Goal: Task Accomplishment & Management: Manage account settings

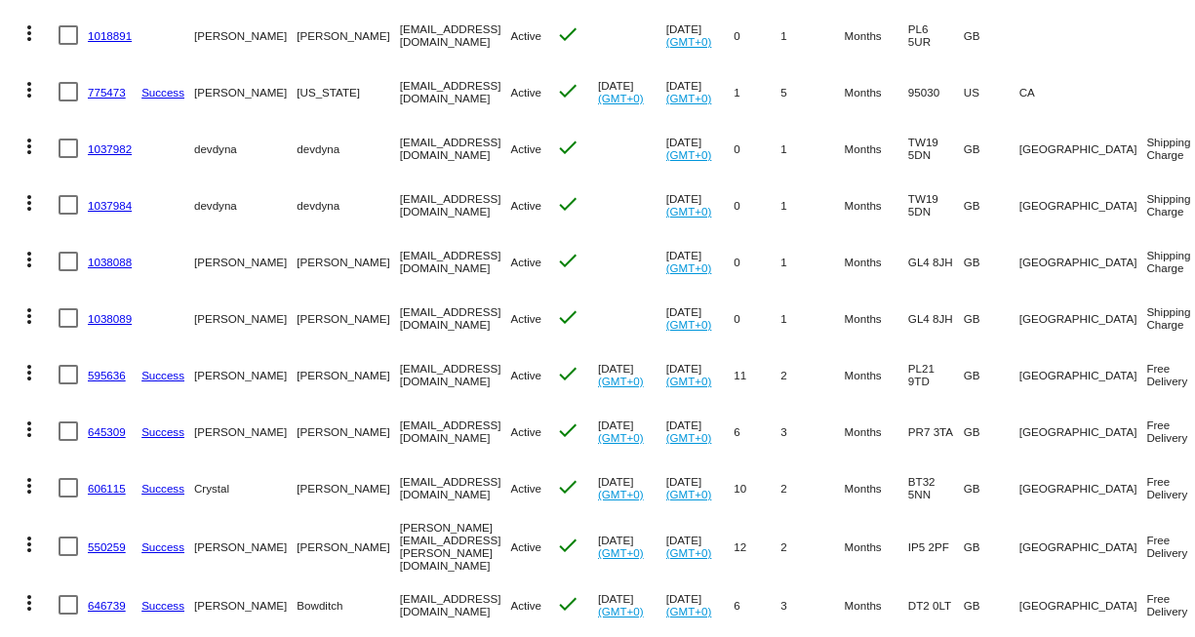
scroll to position [682, 0]
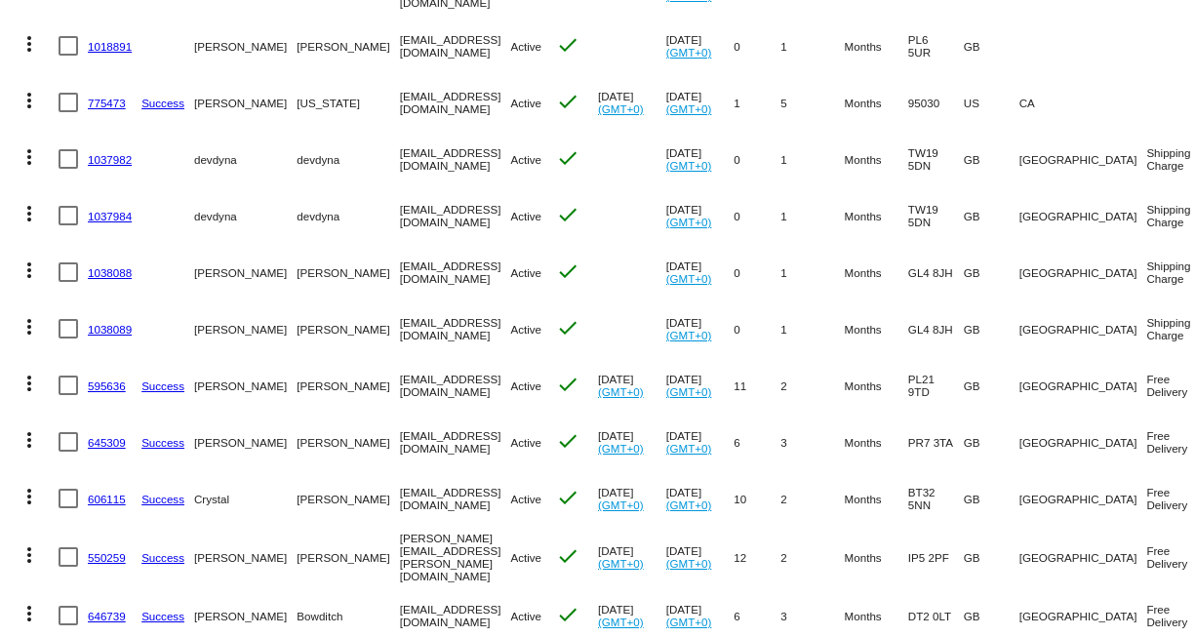
click at [67, 322] on div at bounding box center [69, 329] width 20 height 20
click at [67, 339] on input "checkbox" at bounding box center [67, 339] width 1 height 1
checkbox input "true"
click at [69, 266] on div at bounding box center [69, 272] width 20 height 20
click at [68, 282] on input "checkbox" at bounding box center [67, 282] width 1 height 1
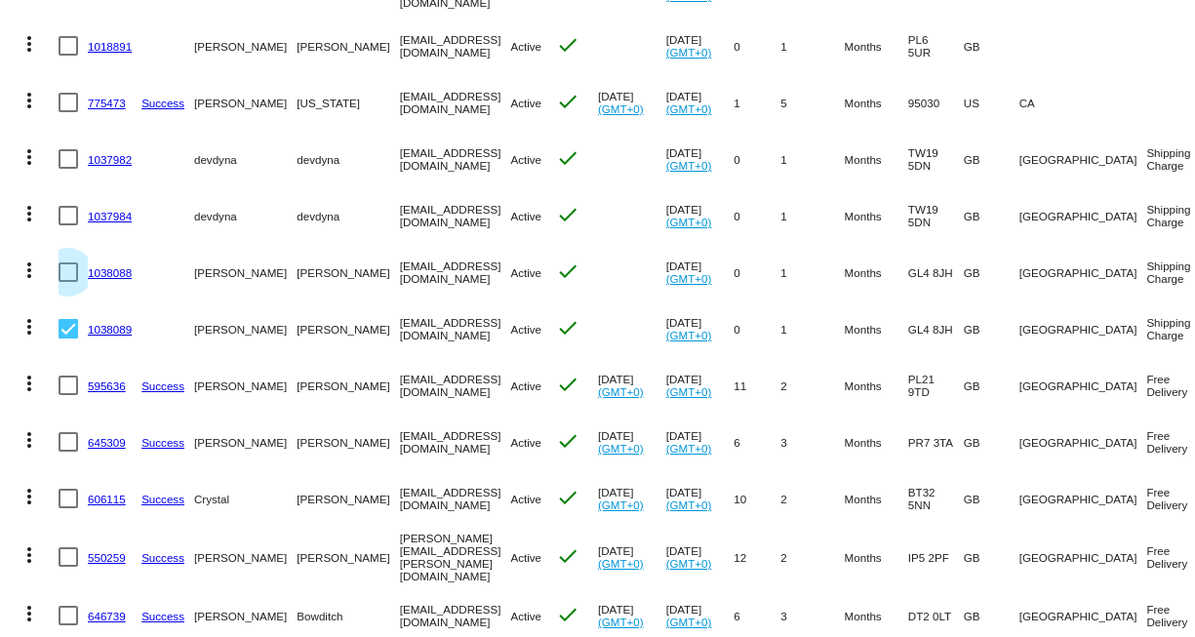
checkbox input "true"
click at [66, 219] on div at bounding box center [69, 216] width 20 height 20
click at [67, 225] on input "checkbox" at bounding box center [67, 225] width 1 height 1
checkbox input "true"
click at [68, 151] on div at bounding box center [69, 159] width 20 height 20
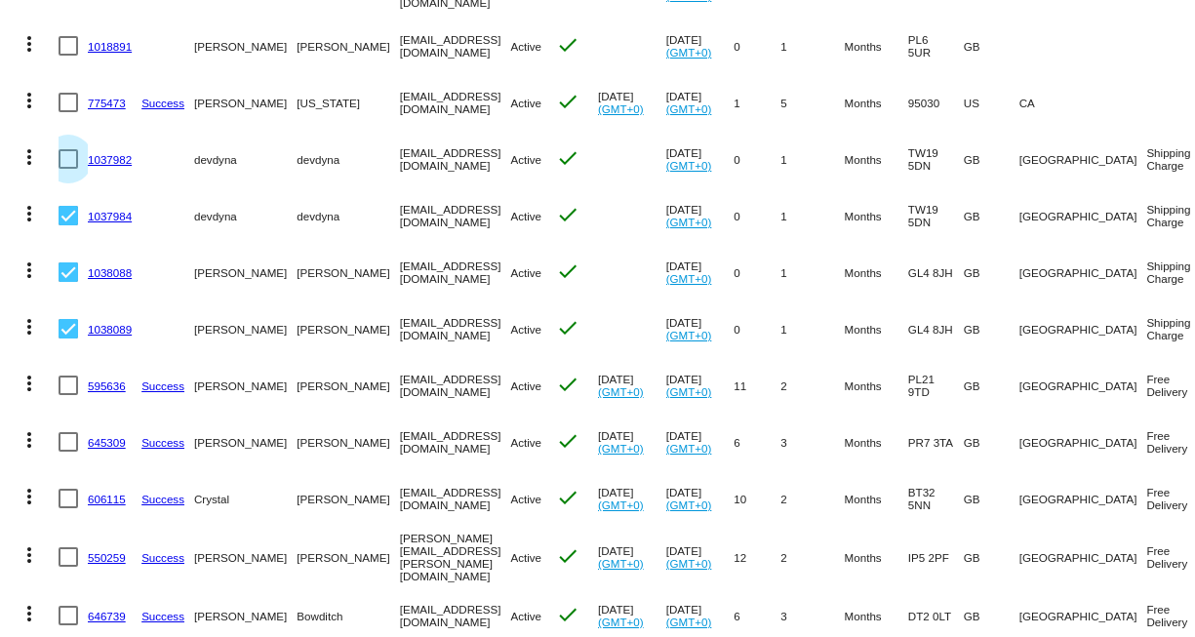
click at [68, 169] on input "checkbox" at bounding box center [67, 169] width 1 height 1
checkbox input "true"
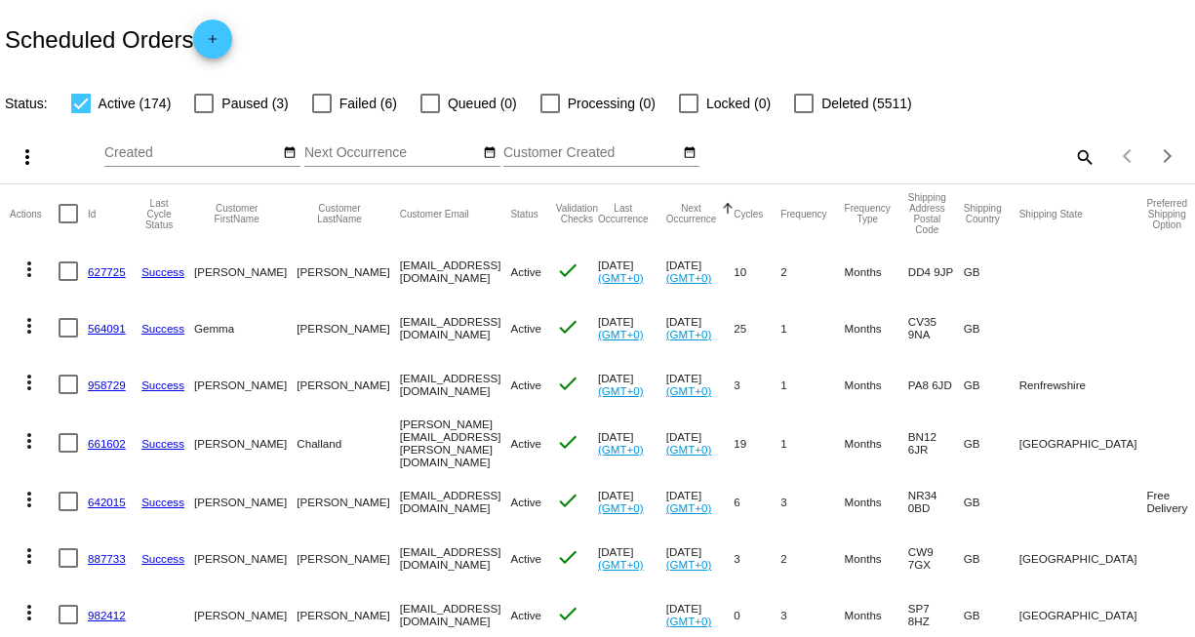
scroll to position [0, 0]
click at [27, 156] on mat-icon "more_vert" at bounding box center [27, 156] width 23 height 23
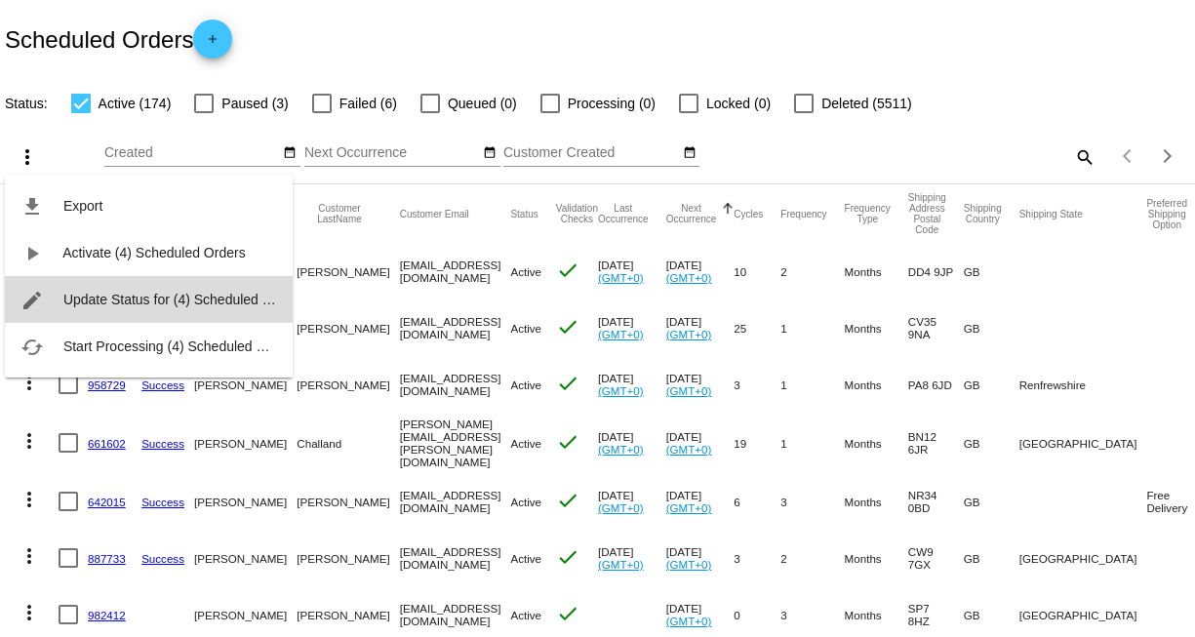
click at [127, 291] on button "edit Update Status for (4) Scheduled Orders" at bounding box center [149, 299] width 288 height 47
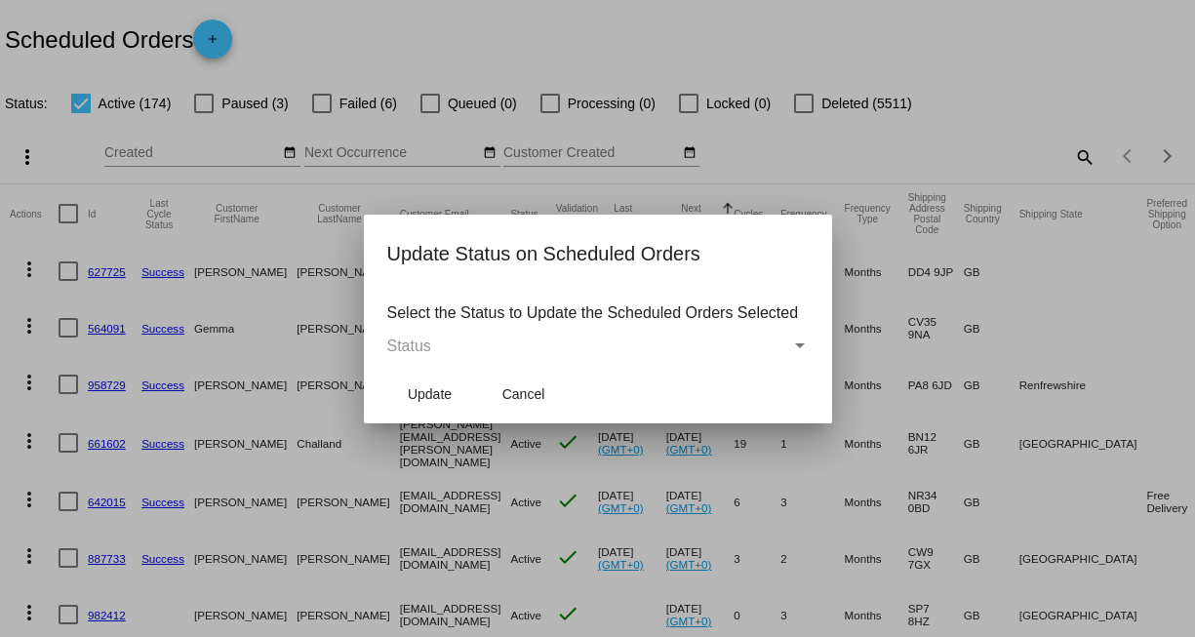
click at [796, 344] on div "Status" at bounding box center [800, 345] width 10 height 5
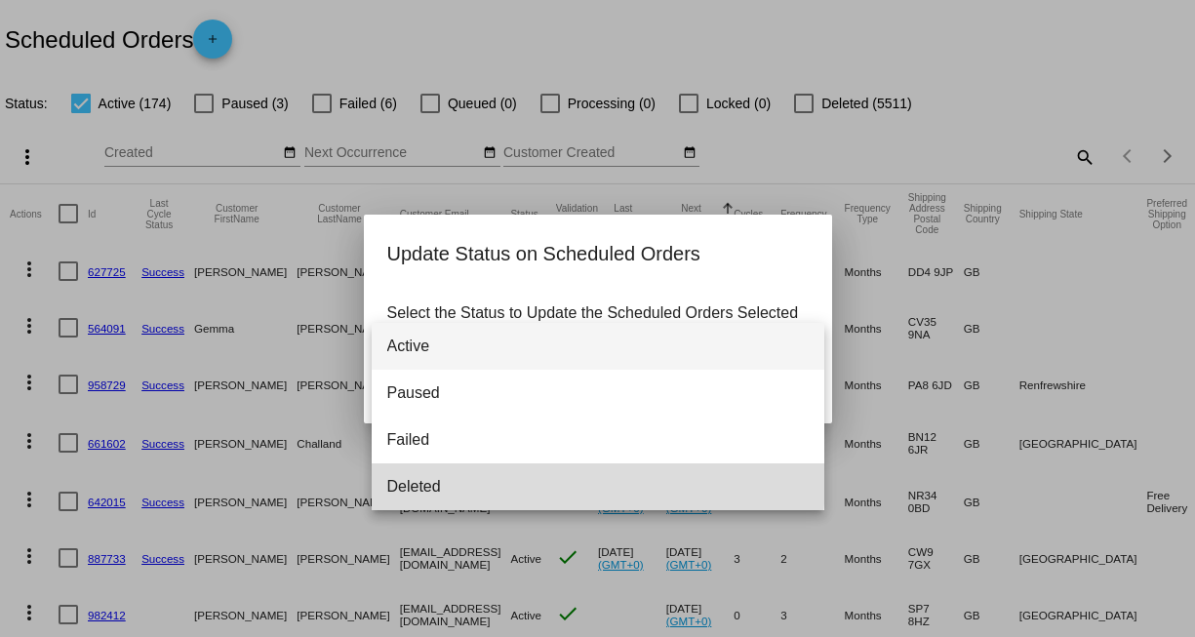
click at [578, 482] on span "Deleted" at bounding box center [597, 486] width 421 height 47
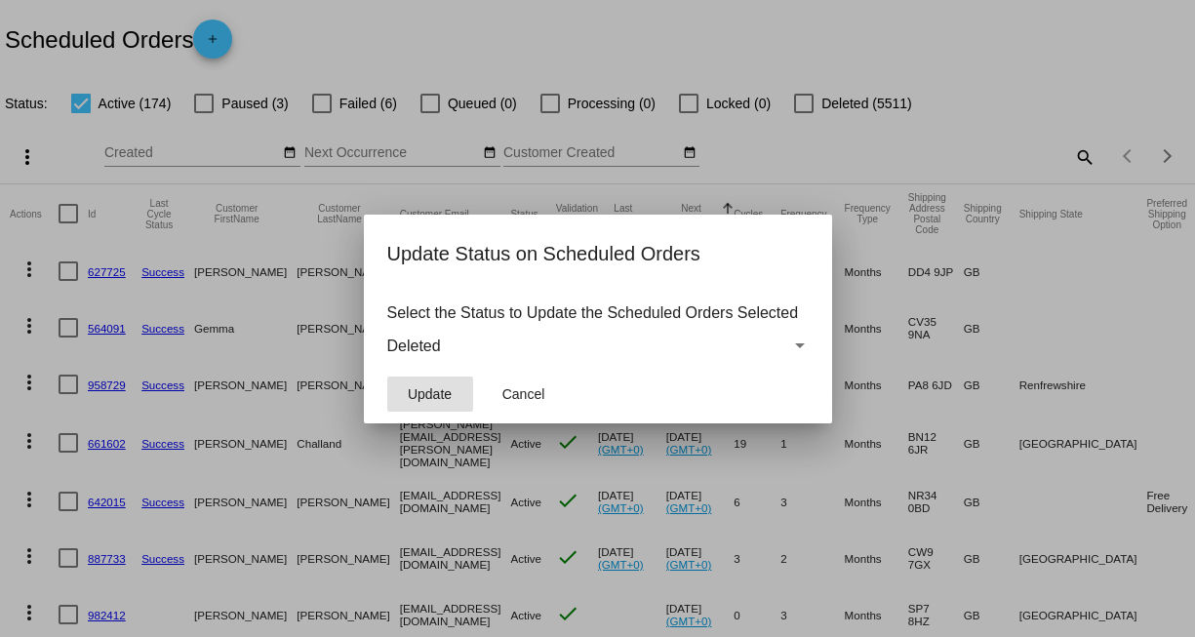
click at [420, 392] on span "Update" at bounding box center [430, 394] width 44 height 16
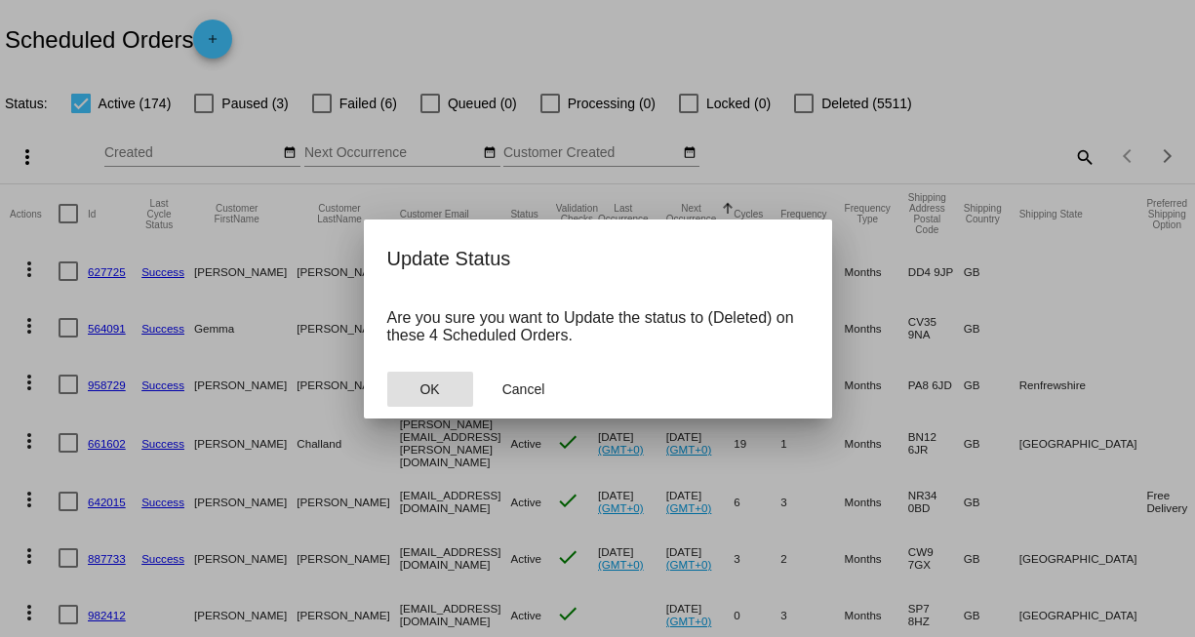
click at [420, 392] on span "OK" at bounding box center [429, 389] width 20 height 16
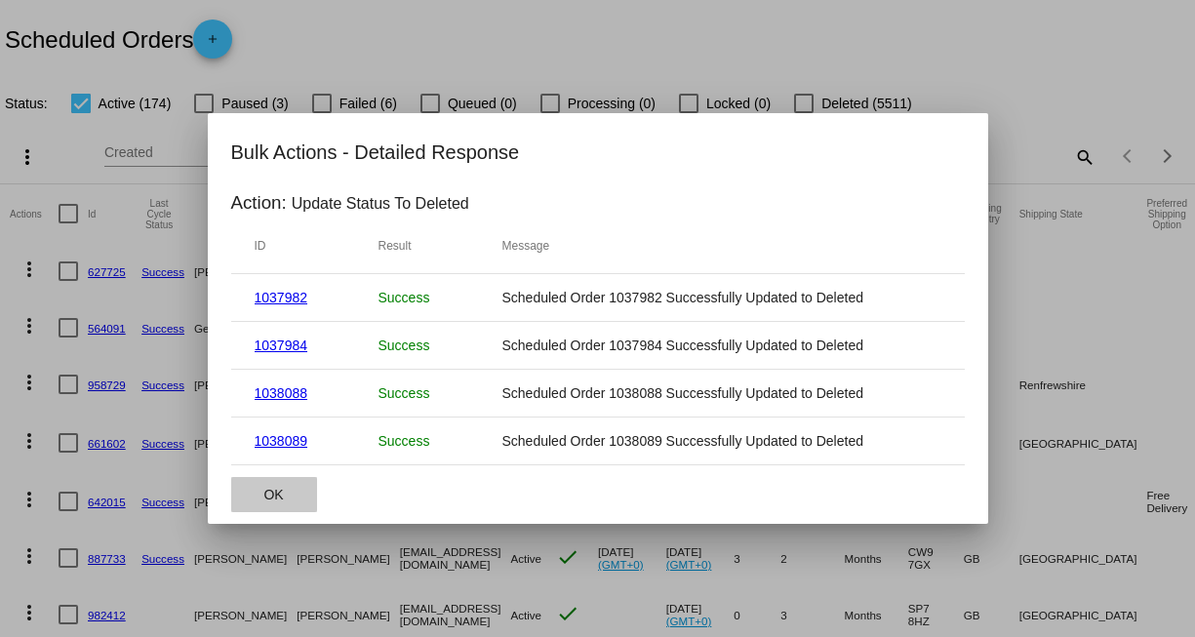
click at [278, 490] on span "OK" at bounding box center [273, 495] width 20 height 16
